Goal: Transaction & Acquisition: Purchase product/service

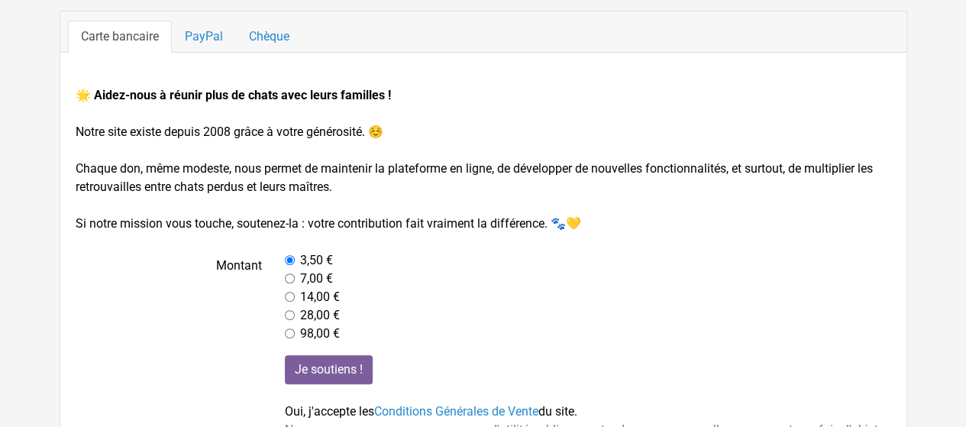
scroll to position [153, 0]
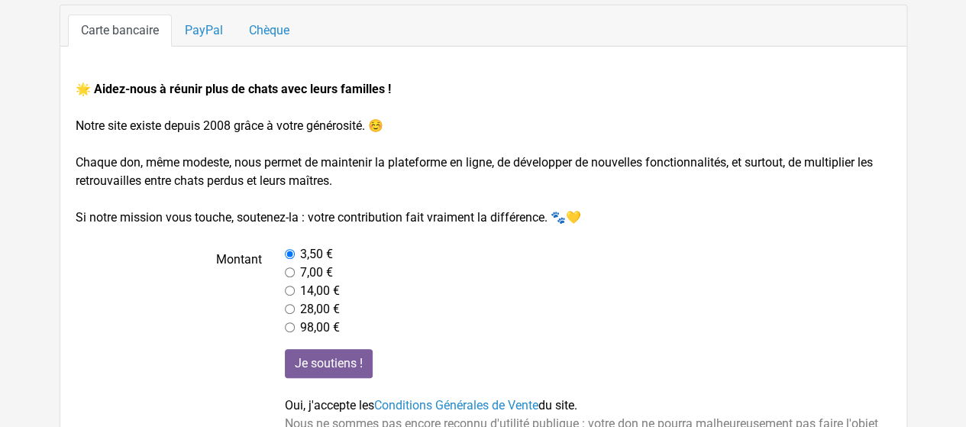
click at [288, 270] on input "radio" at bounding box center [290, 272] width 10 height 10
radio input "true"
click at [348, 360] on input "Je soutiens !" at bounding box center [329, 363] width 88 height 29
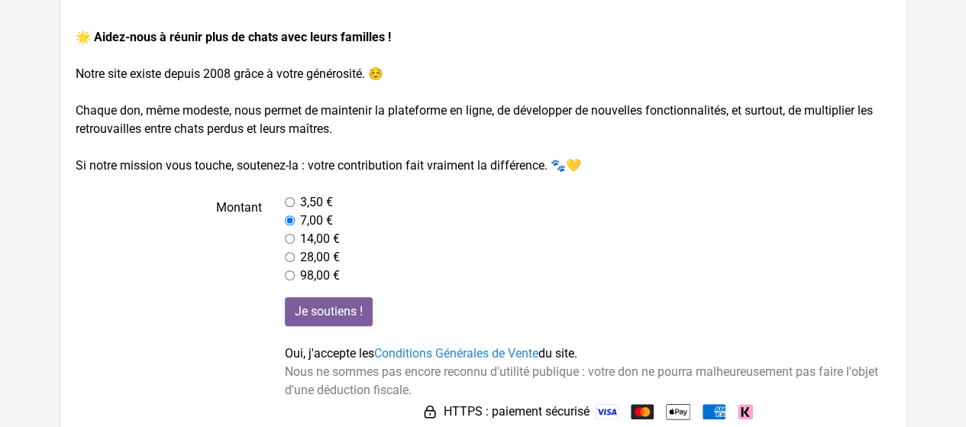
scroll to position [228, 0]
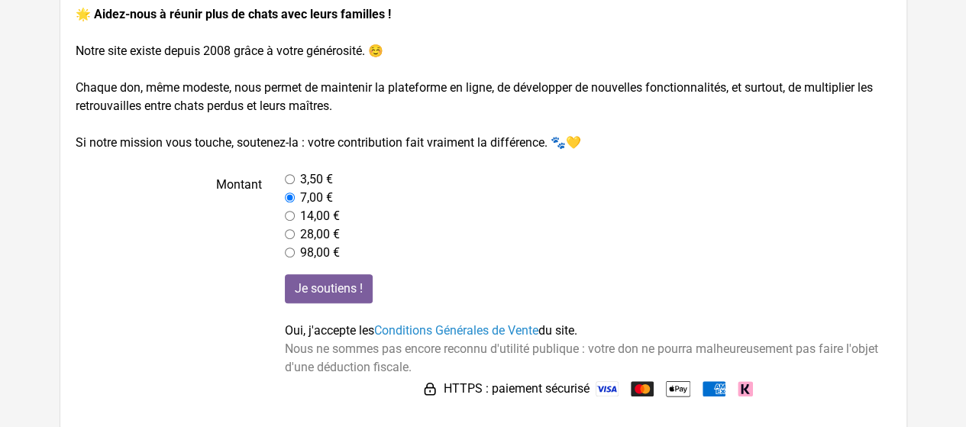
click at [605, 384] on img at bounding box center [607, 388] width 23 height 15
click at [602, 384] on img at bounding box center [607, 388] width 23 height 15
click at [331, 293] on input "Je soutiens !" at bounding box center [329, 288] width 88 height 29
